Goal: Check status: Check status

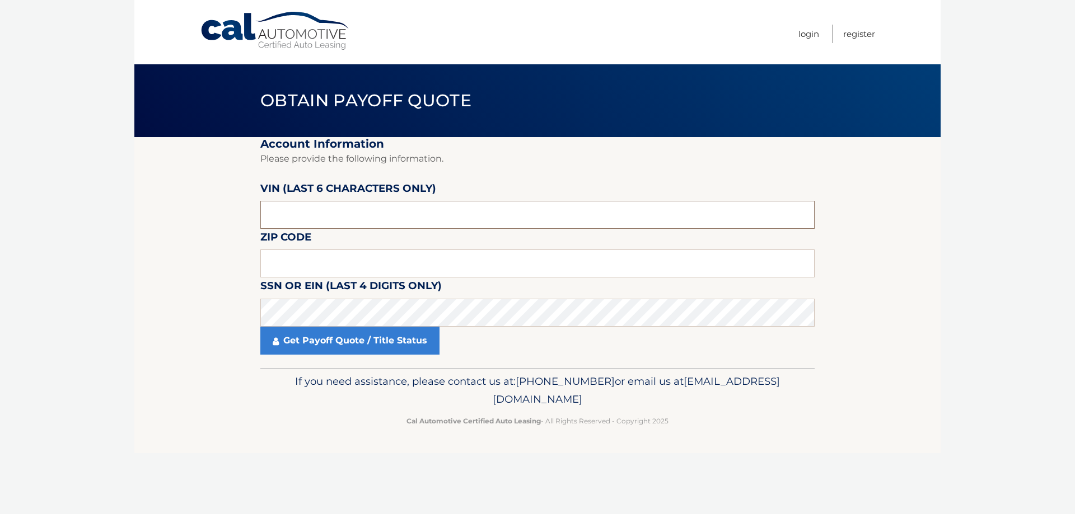
drag, startPoint x: 311, startPoint y: 217, endPoint x: 258, endPoint y: 206, distance: 54.8
click at [258, 206] on section "Account Information Please provide the following information. VIN (last 6 chara…" at bounding box center [537, 252] width 806 height 231
click at [277, 260] on input "text" at bounding box center [537, 264] width 554 height 28
type input "07726"
click at [338, 344] on link "Get Payoff Quote / Title Status" at bounding box center [349, 341] width 179 height 28
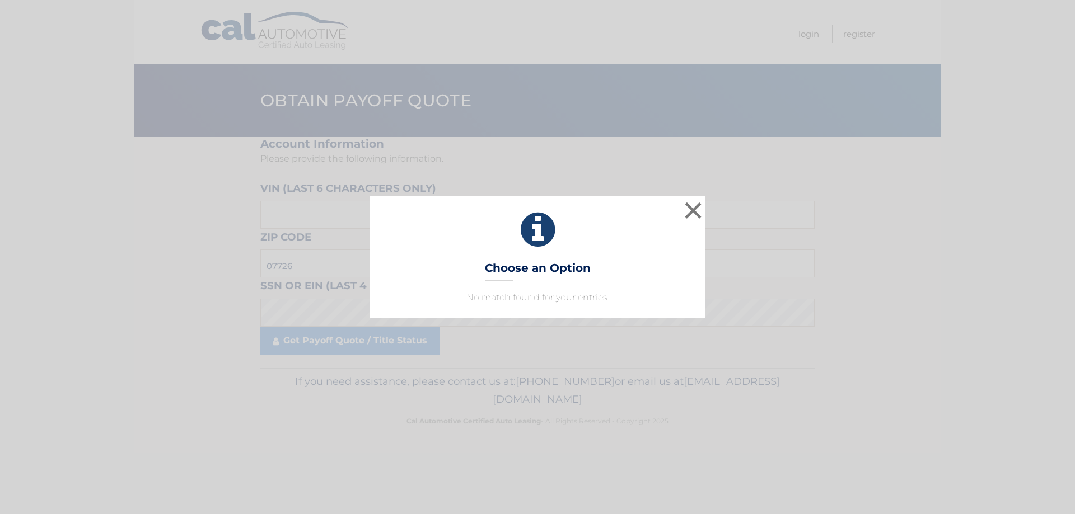
click at [478, 233] on icon at bounding box center [537, 230] width 308 height 40
click at [690, 209] on button "×" at bounding box center [693, 210] width 22 height 22
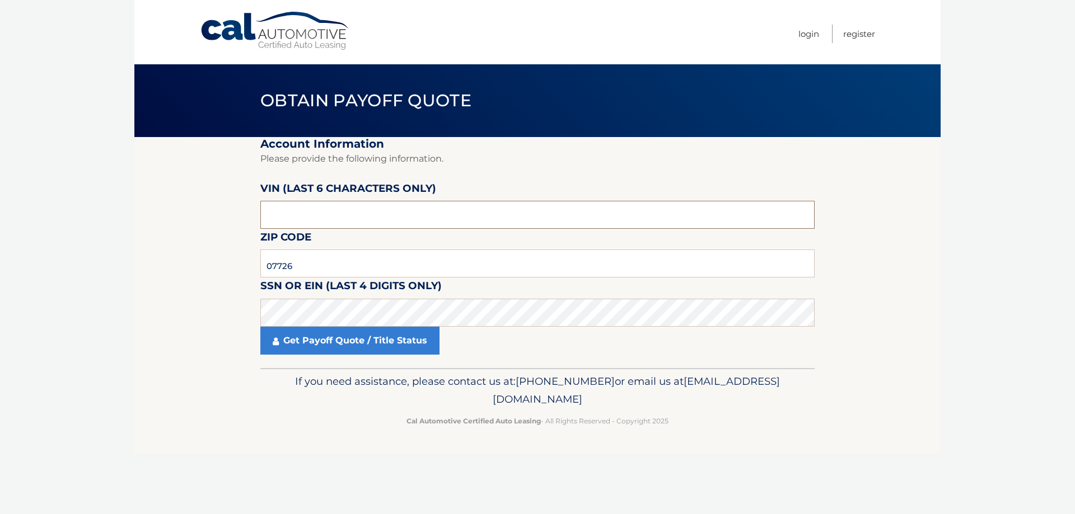
drag, startPoint x: 305, startPoint y: 218, endPoint x: 249, endPoint y: 217, distance: 56.6
click at [249, 217] on section "Account Information Please provide the following information. VIN (last 6 chara…" at bounding box center [537, 252] width 806 height 231
type input "223147"
click at [308, 272] on input "07726" at bounding box center [537, 264] width 554 height 28
click at [268, 266] on input "07726" at bounding box center [537, 264] width 554 height 28
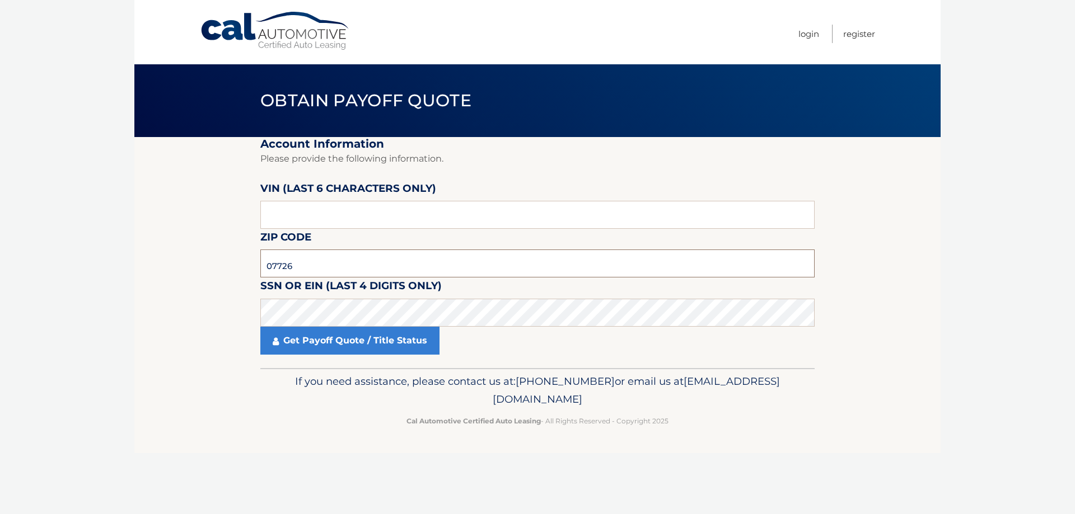
click at [311, 269] on input "07726" at bounding box center [537, 264] width 554 height 28
drag, startPoint x: 302, startPoint y: 269, endPoint x: 266, endPoint y: 268, distance: 36.4
click at [266, 268] on input "07726" at bounding box center [537, 264] width 554 height 28
click at [321, 212] on input "text" at bounding box center [537, 215] width 554 height 28
click at [339, 334] on link "Get Payoff Quote / Title Status" at bounding box center [349, 341] width 179 height 28
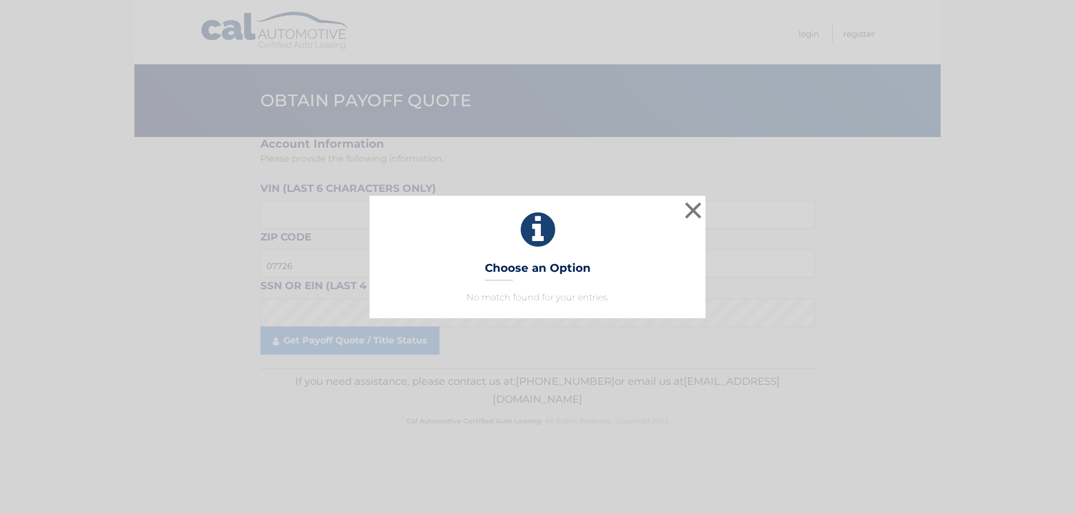
click at [560, 280] on h3 "Choose an Option" at bounding box center [538, 271] width 106 height 20
click at [690, 208] on button "×" at bounding box center [693, 210] width 22 height 22
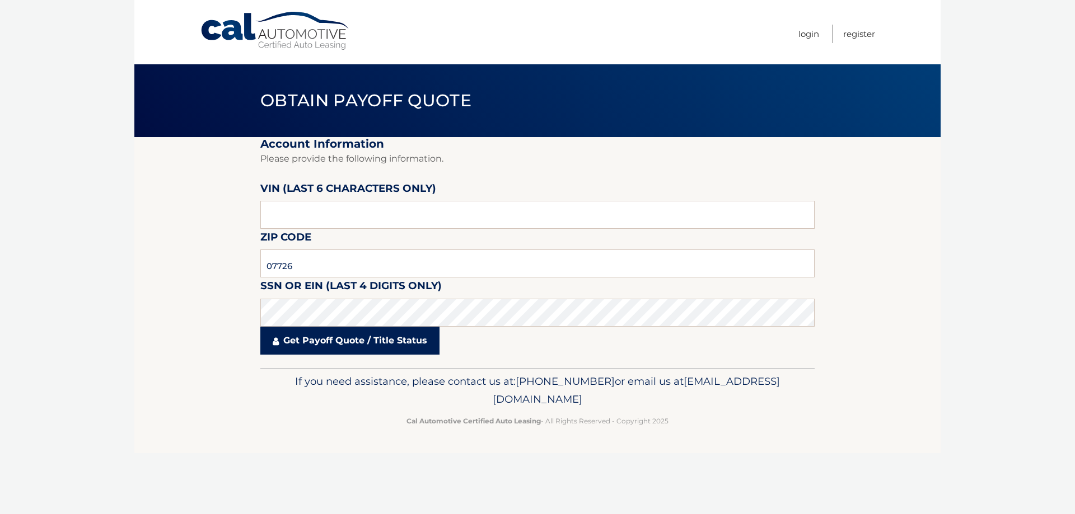
click at [353, 345] on link "Get Payoff Quote / Title Status" at bounding box center [349, 341] width 179 height 28
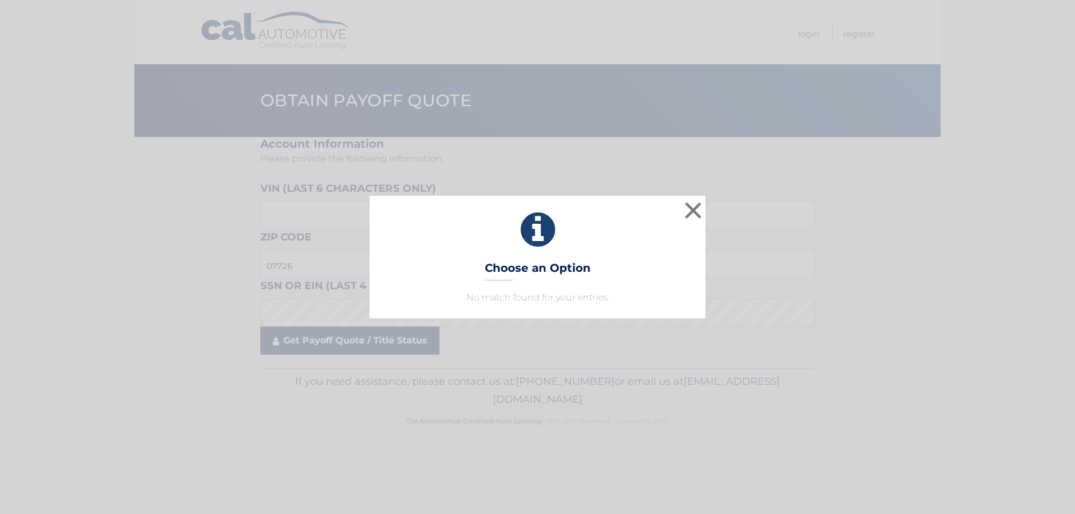
click at [353, 345] on div "× Choose an Option No match found for your entries. This is what you see on sec…" at bounding box center [537, 257] width 1075 height 514
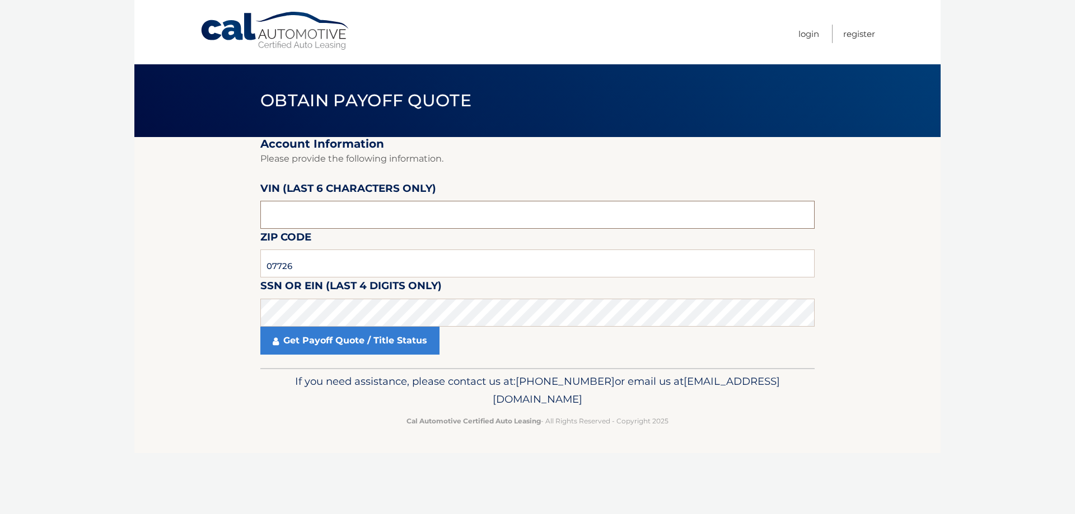
click at [310, 218] on input "text" at bounding box center [537, 215] width 554 height 28
drag, startPoint x: 310, startPoint y: 218, endPoint x: 260, endPoint y: 217, distance: 49.3
click at [260, 217] on input "text" at bounding box center [537, 215] width 554 height 28
click at [306, 218] on input "text" at bounding box center [537, 215] width 554 height 28
drag, startPoint x: 313, startPoint y: 266, endPoint x: 240, endPoint y: 266, distance: 73.9
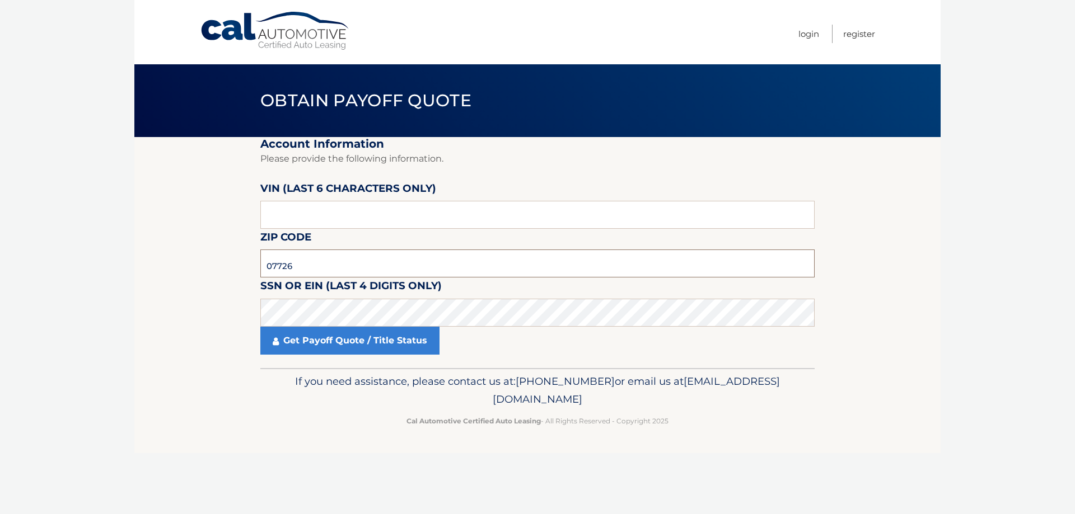
click at [240, 266] on section "Account Information Please provide the following information. VIN (last 6 chara…" at bounding box center [537, 252] width 806 height 231
click at [279, 271] on input "text" at bounding box center [537, 264] width 554 height 28
click at [392, 345] on link "Get Payoff Quote / Title Status" at bounding box center [349, 341] width 179 height 28
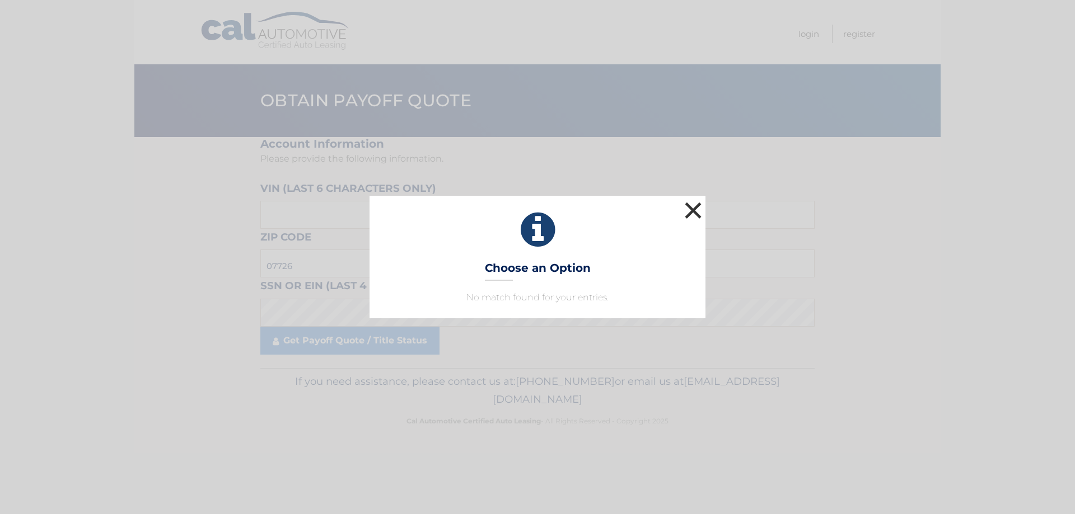
click at [694, 207] on button "×" at bounding box center [693, 210] width 22 height 22
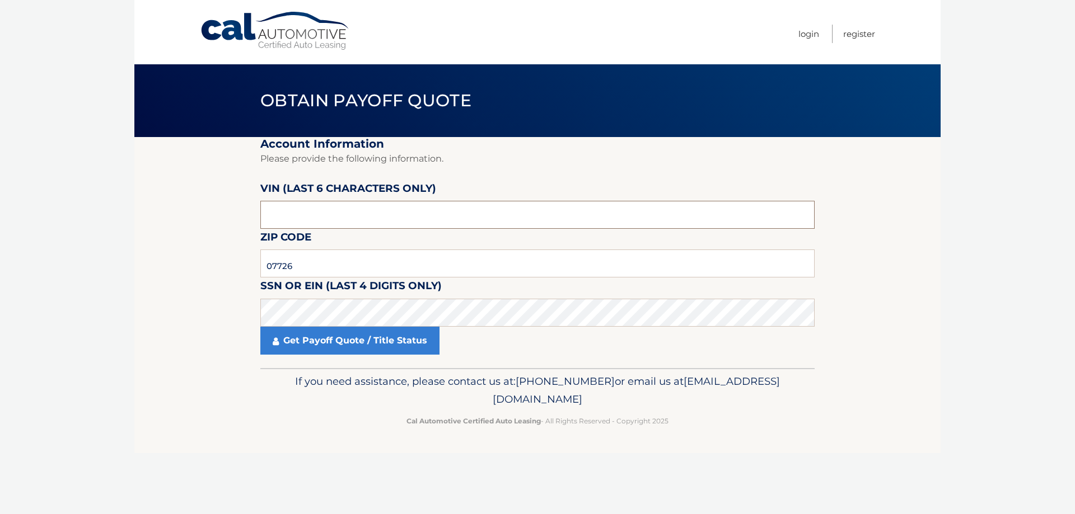
click at [310, 216] on input "text" at bounding box center [537, 215] width 554 height 28
click at [268, 216] on input "text" at bounding box center [537, 215] width 554 height 28
click at [279, 216] on input "text" at bounding box center [537, 215] width 554 height 28
click at [294, 217] on input "text" at bounding box center [537, 215] width 554 height 28
click at [310, 265] on input "07726" at bounding box center [537, 264] width 554 height 28
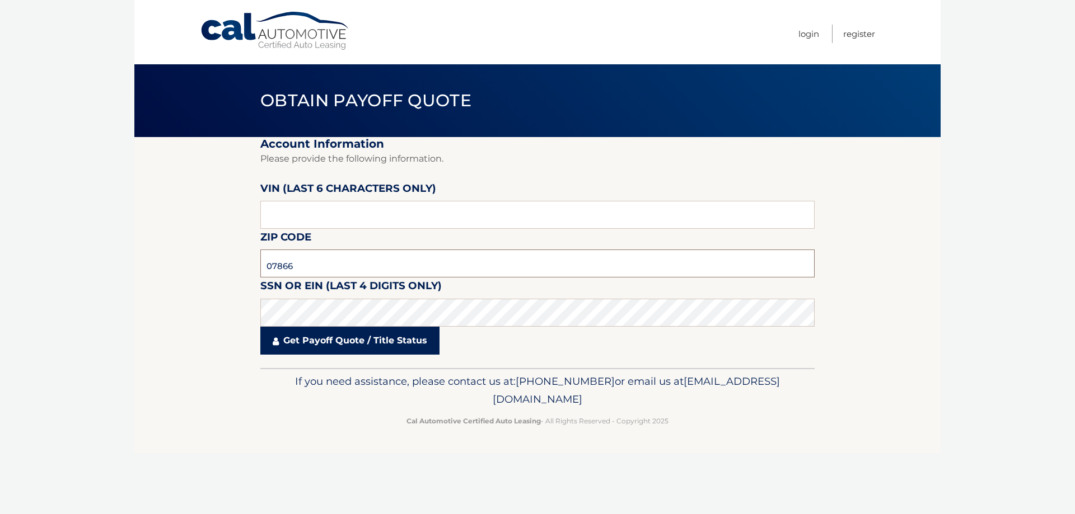
type input "07866"
click at [334, 337] on link "Get Payoff Quote / Title Status" at bounding box center [349, 341] width 179 height 28
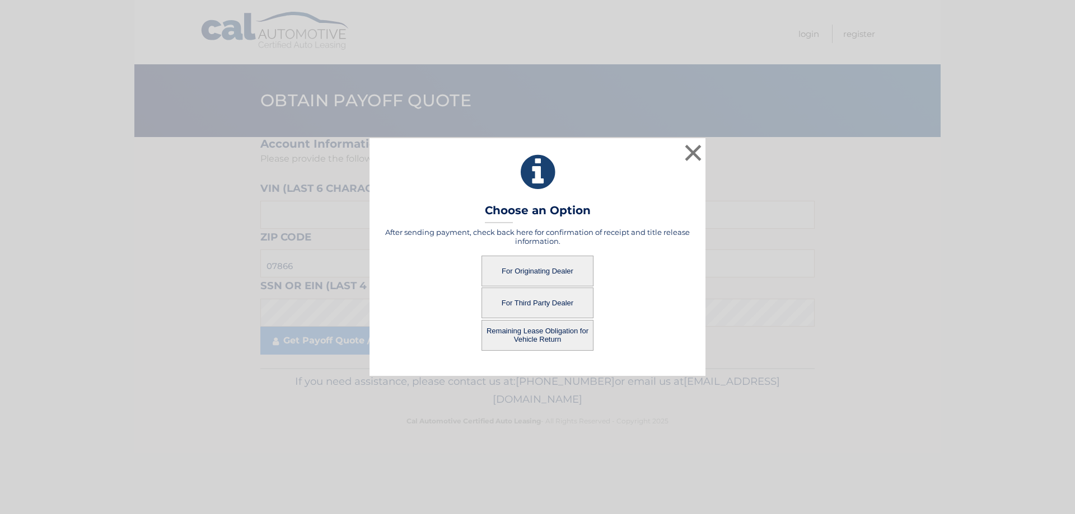
click at [542, 273] on button "For Originating Dealer" at bounding box center [537, 271] width 112 height 31
click at [532, 268] on button "For Originating Dealer" at bounding box center [537, 271] width 112 height 31
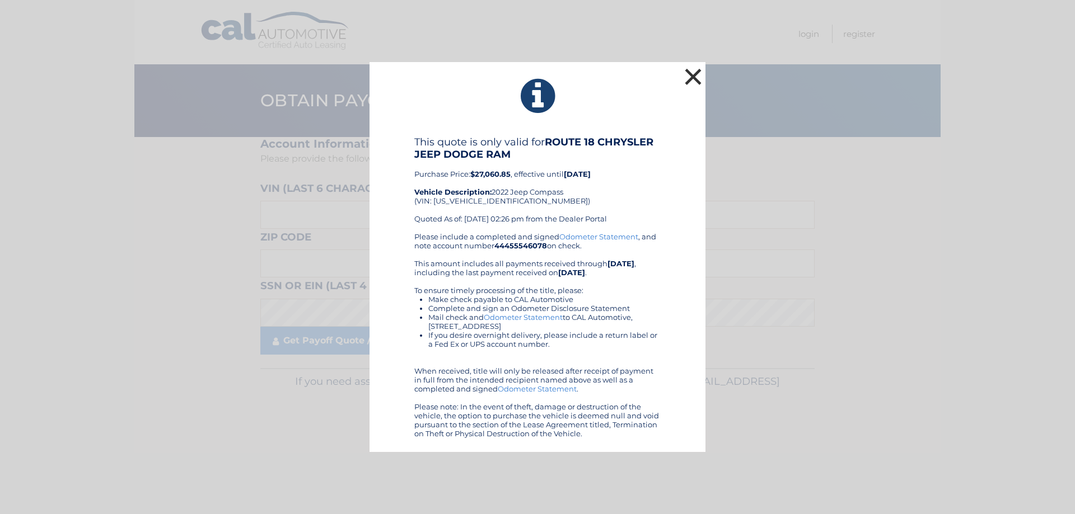
click at [688, 78] on button "×" at bounding box center [693, 76] width 22 height 22
